Goal: Information Seeking & Learning: Learn about a topic

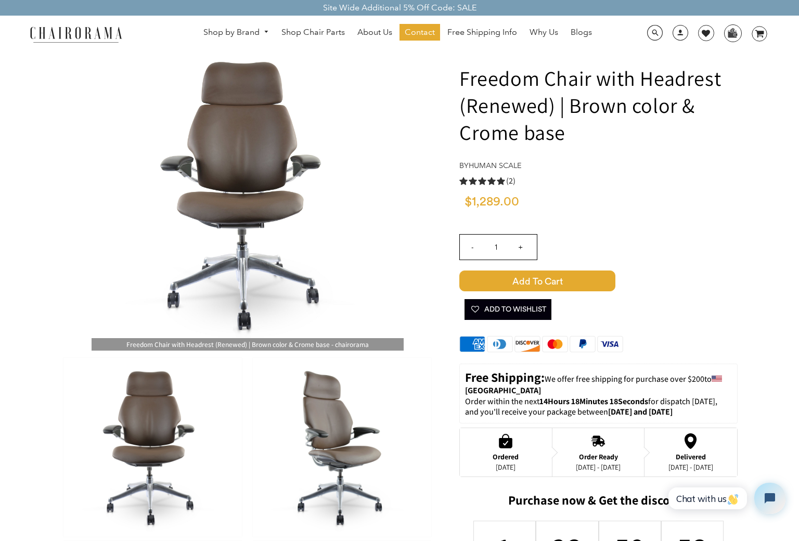
scroll to position [217, 0]
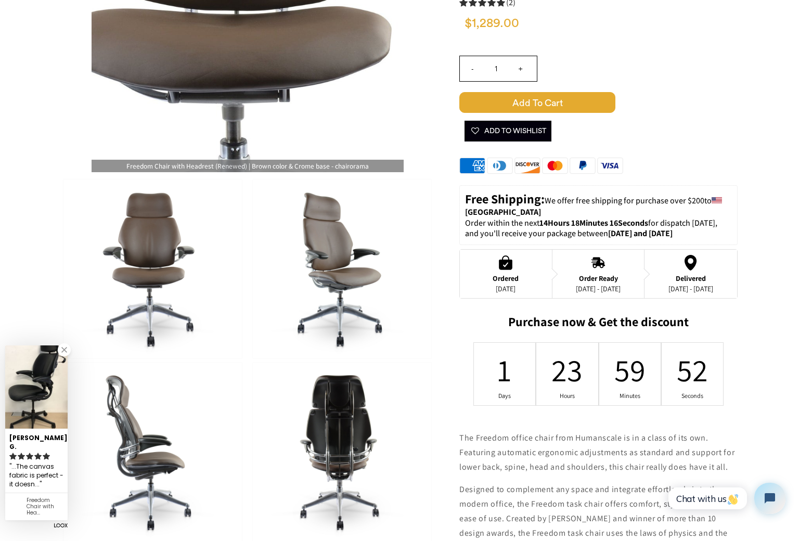
click at [346, 433] on img at bounding box center [342, 452] width 178 height 179
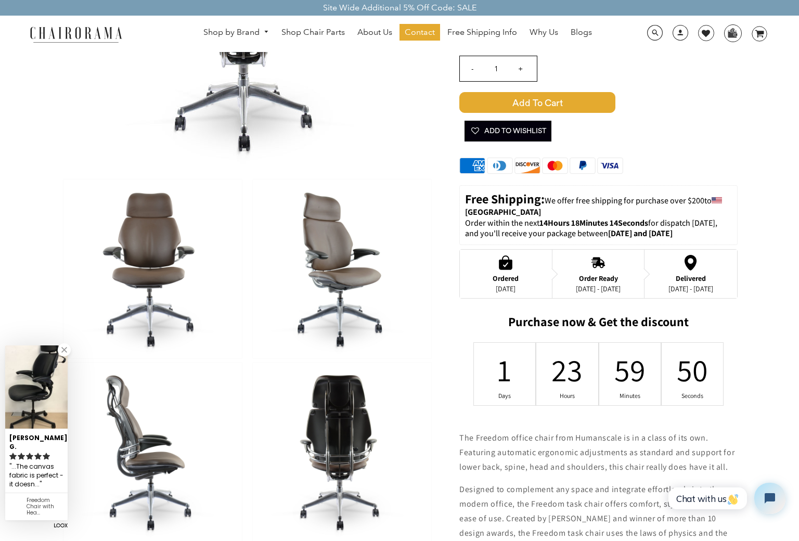
scroll to position [59, 0]
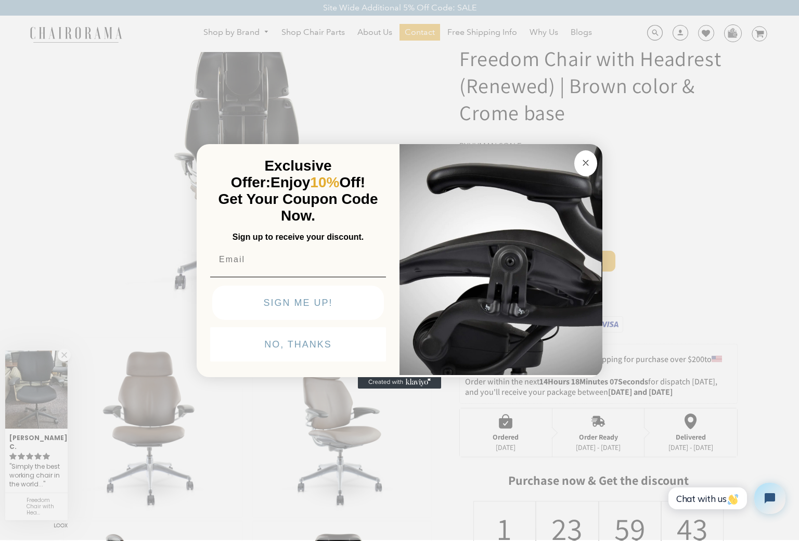
click at [581, 159] on icon "Close dialog" at bounding box center [585, 163] width 12 height 12
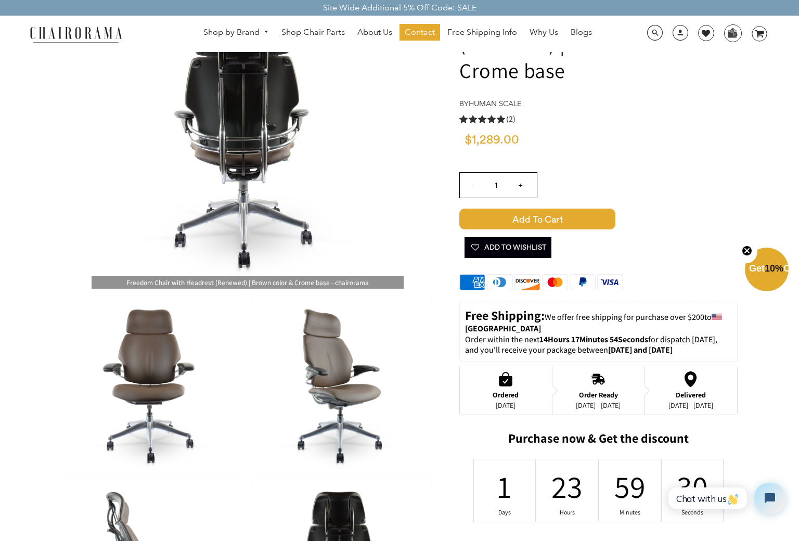
scroll to position [404, 0]
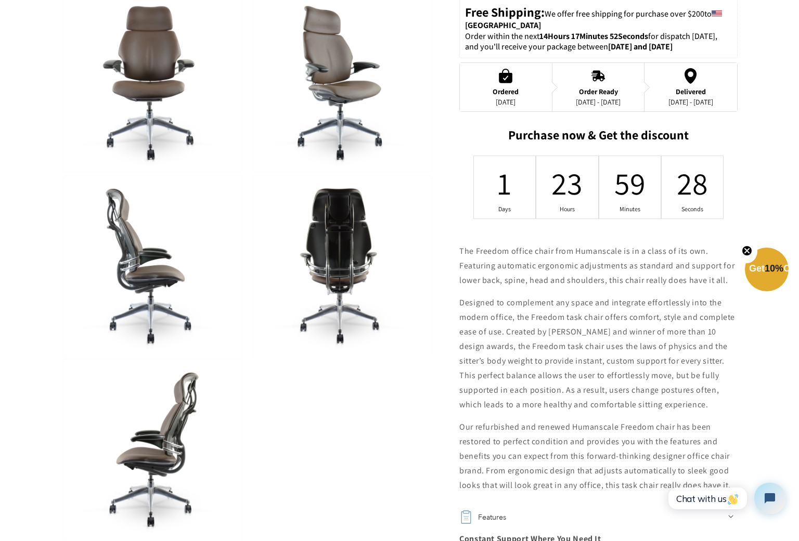
click at [330, 433] on div at bounding box center [247, 266] width 372 height 550
click at [170, 452] on img at bounding box center [152, 448] width 178 height 179
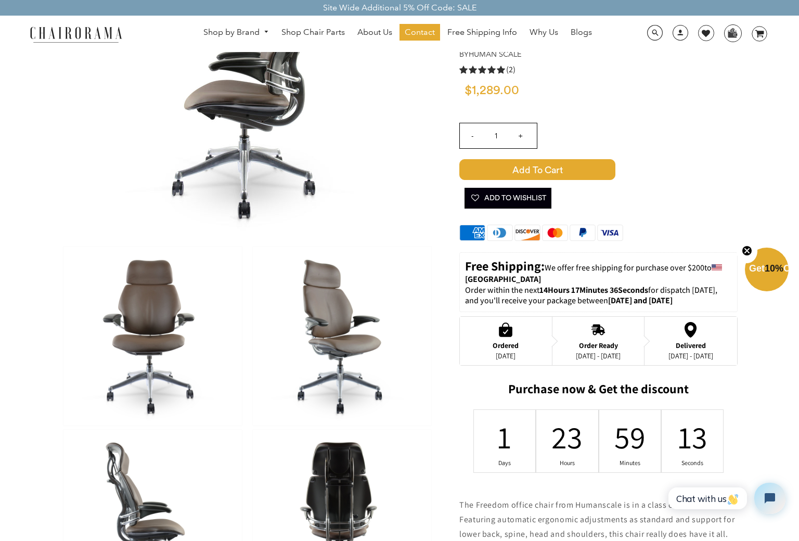
scroll to position [364, 0]
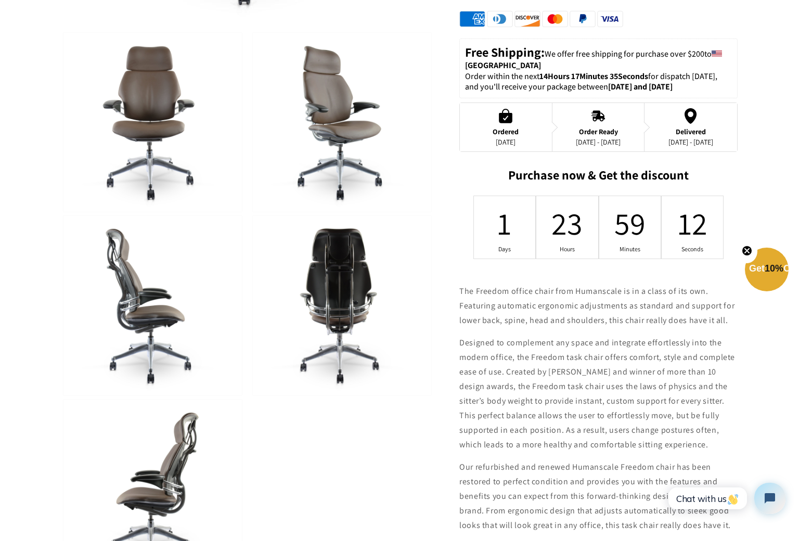
click at [112, 319] on img at bounding box center [152, 305] width 178 height 179
click at [156, 319] on img at bounding box center [152, 305] width 178 height 179
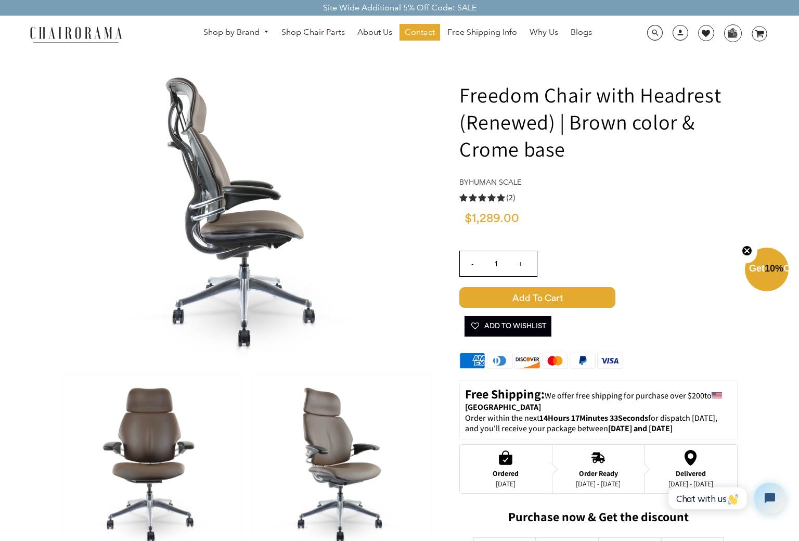
scroll to position [0, 0]
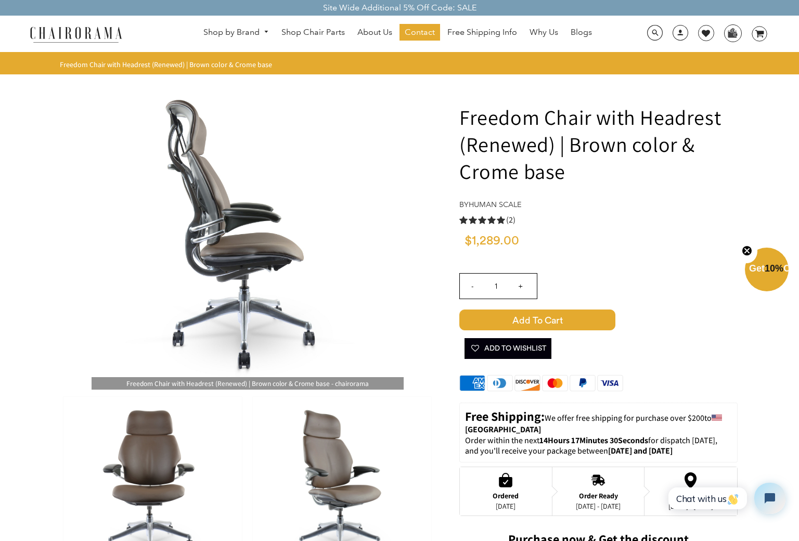
click at [151, 439] on img at bounding box center [152, 486] width 178 height 179
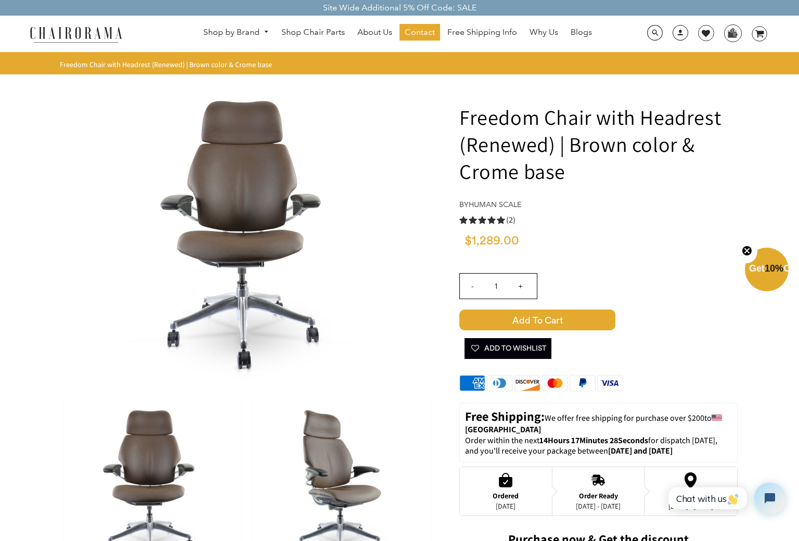
click at [386, 465] on img at bounding box center [342, 486] width 178 height 179
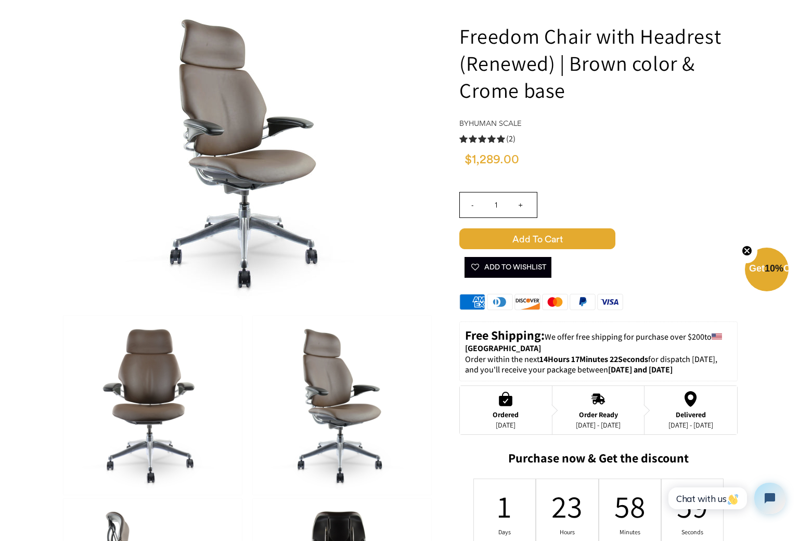
scroll to position [420, 0]
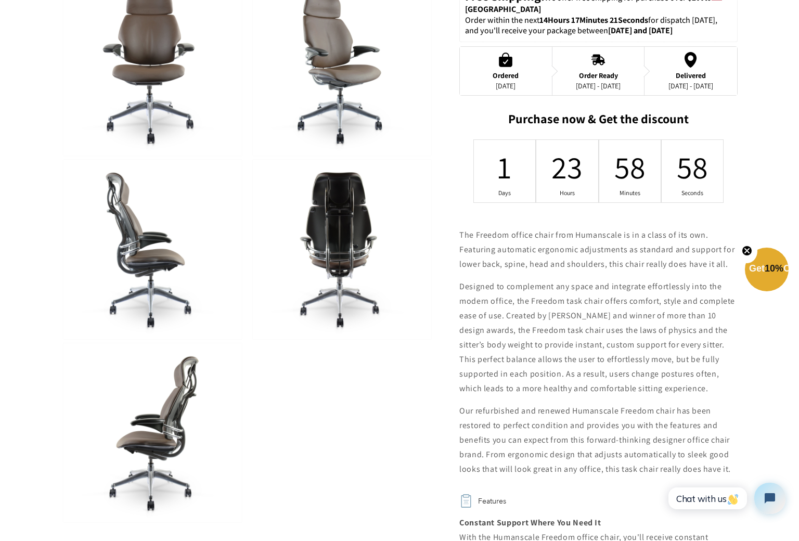
click at [353, 267] on img at bounding box center [342, 249] width 178 height 179
click at [136, 240] on img at bounding box center [152, 249] width 178 height 179
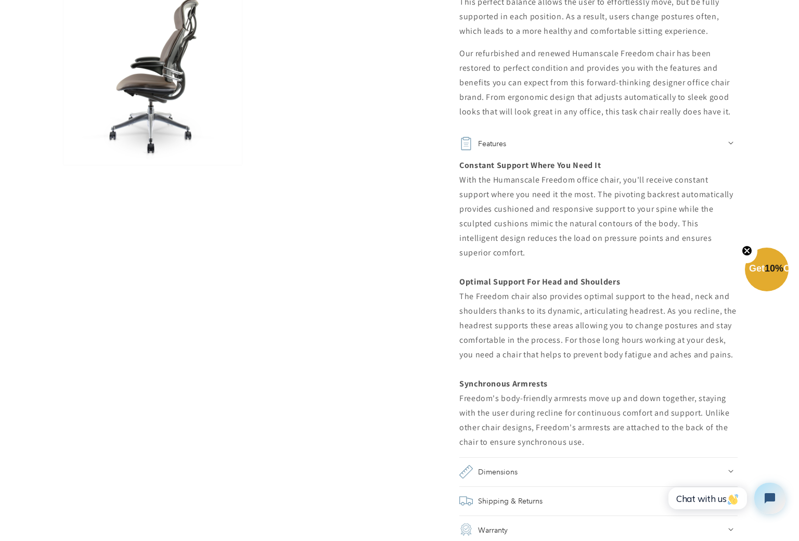
scroll to position [0, 0]
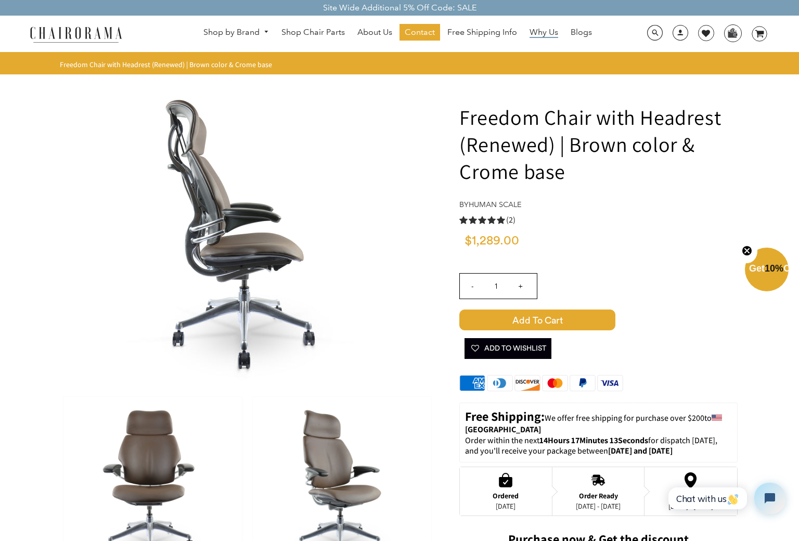
click at [548, 33] on span "Why Us" at bounding box center [544, 32] width 29 height 11
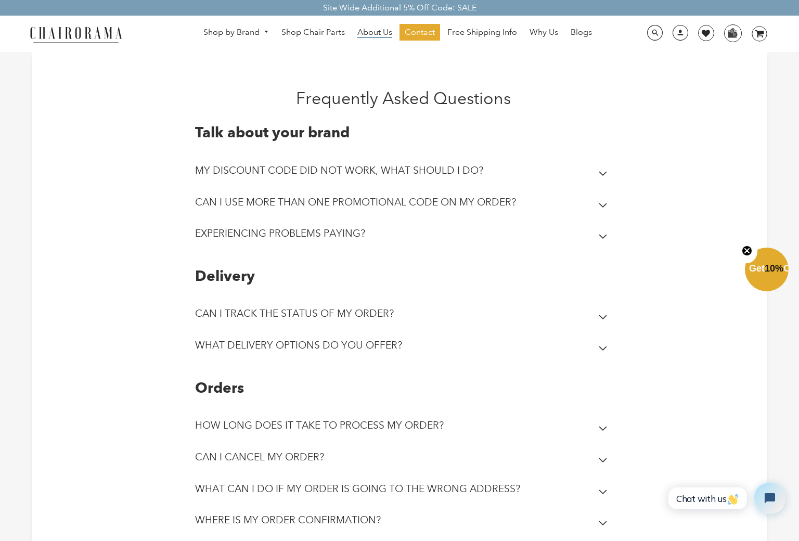
click at [373, 37] on span "About Us" at bounding box center [374, 32] width 35 height 11
